Goal: Task Accomplishment & Management: Use online tool/utility

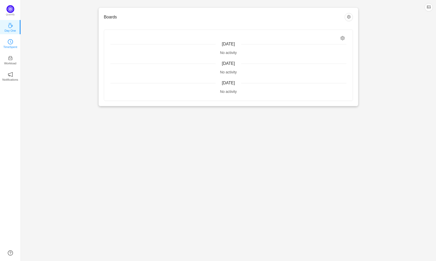
click at [14, 46] on p "TimeSpent" at bounding box center [10, 47] width 14 height 5
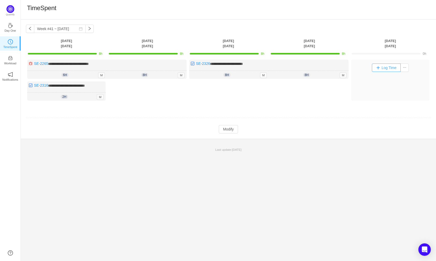
click at [379, 68] on button "Log Time" at bounding box center [386, 68] width 29 height 8
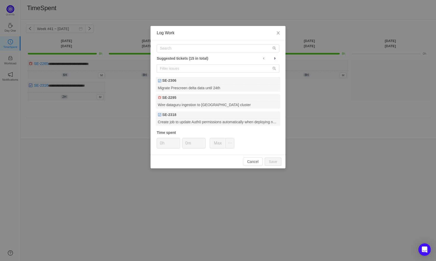
click at [125, 134] on div "Log Work Suggested tickets (15 in total) SE-2306 Migrate Prescreen delta data u…" at bounding box center [218, 130] width 436 height 261
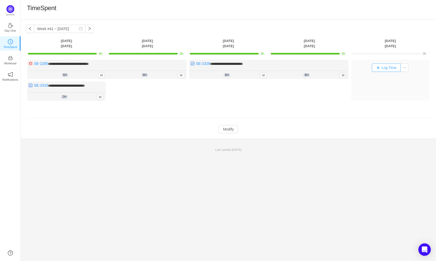
click at [379, 69] on button "Log Time" at bounding box center [386, 68] width 29 height 8
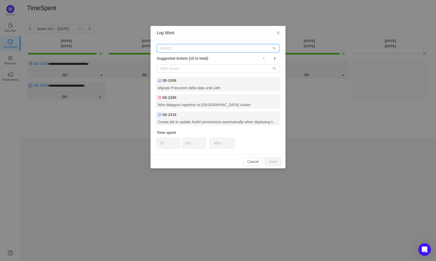
click at [172, 51] on input "text" at bounding box center [218, 48] width 122 height 8
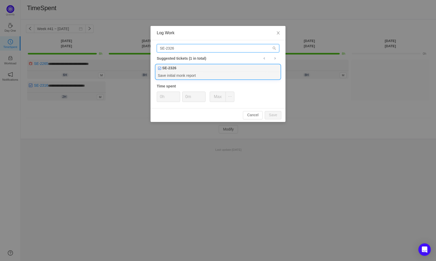
type input "SE-2326"
click at [208, 70] on div "SE-2326" at bounding box center [218, 68] width 125 height 7
click at [162, 99] on input "0h" at bounding box center [168, 97] width 23 height 10
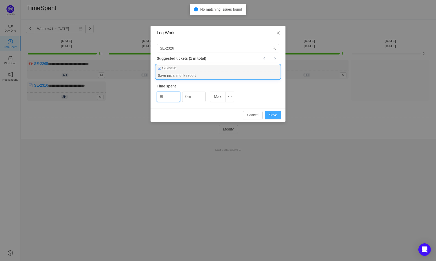
click at [269, 118] on button "Save" at bounding box center [273, 115] width 17 height 8
type input "0h"
